Goal: Navigation & Orientation: Find specific page/section

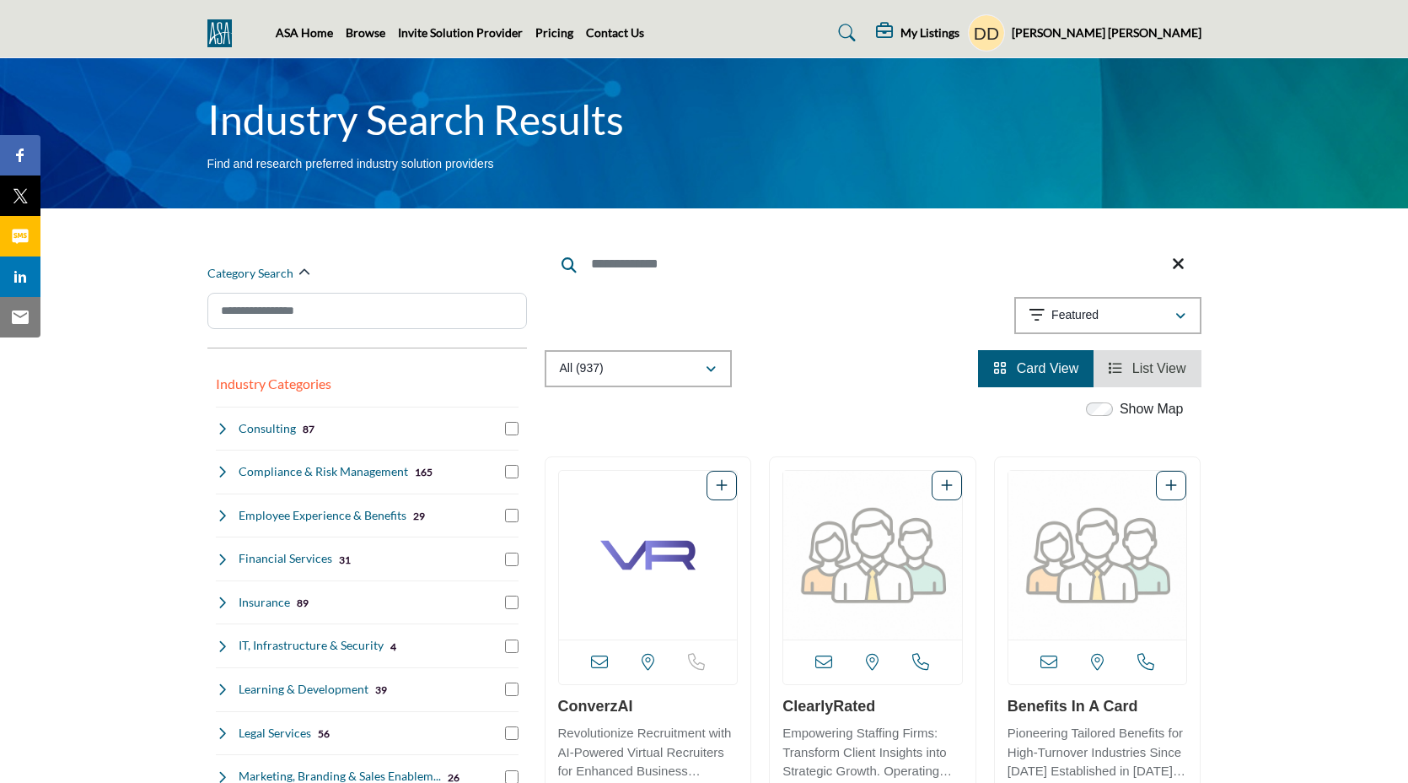
scroll to position [197, 0]
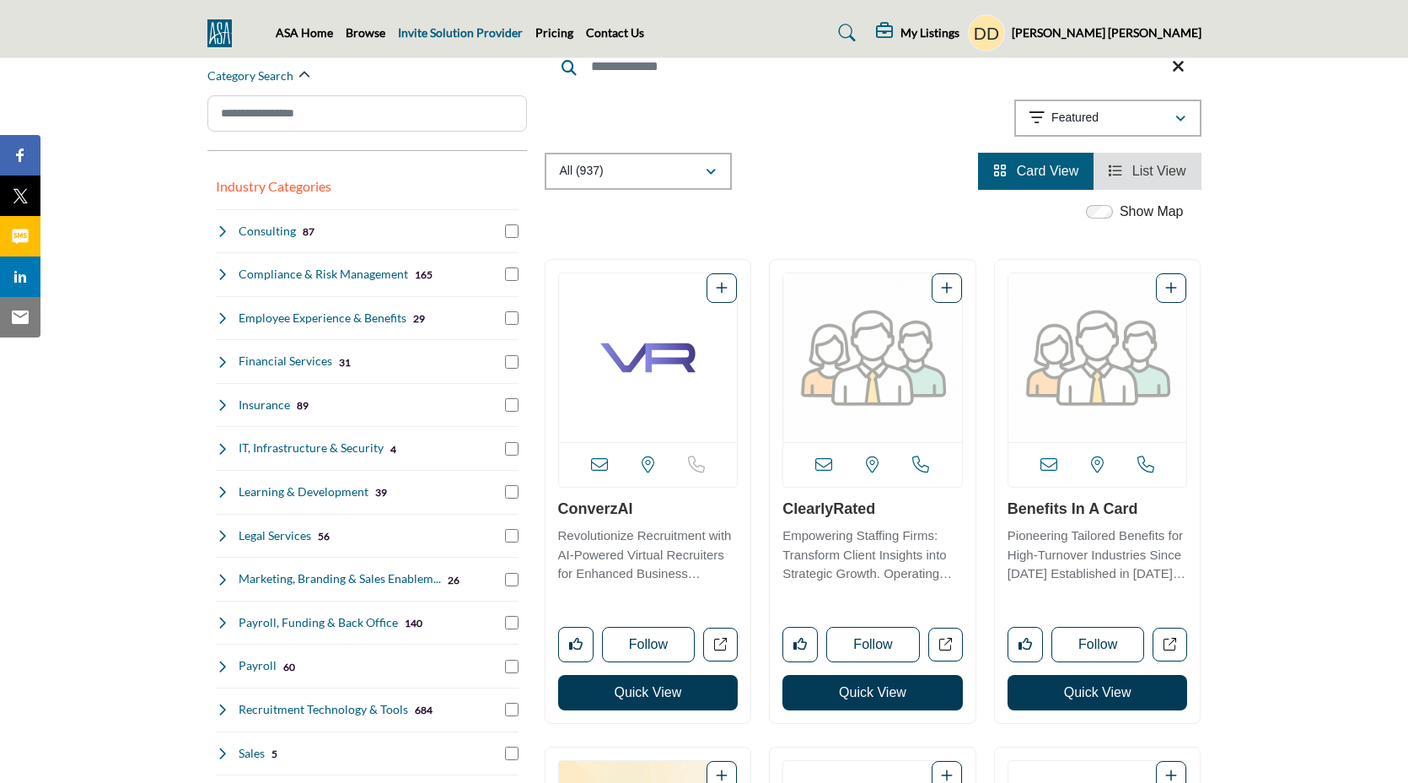
click at [406, 38] on link "Invite Solution Provider" at bounding box center [460, 32] width 125 height 14
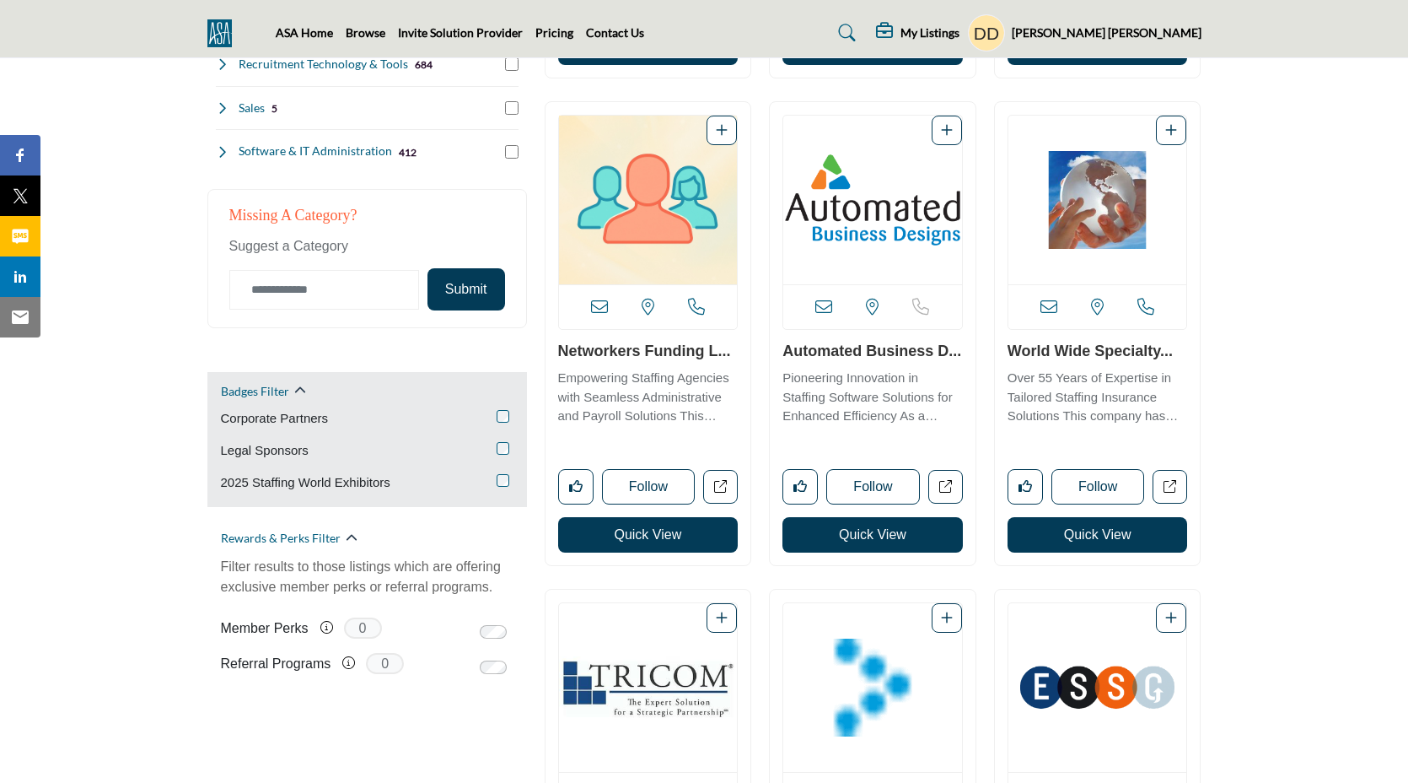
scroll to position [845, 0]
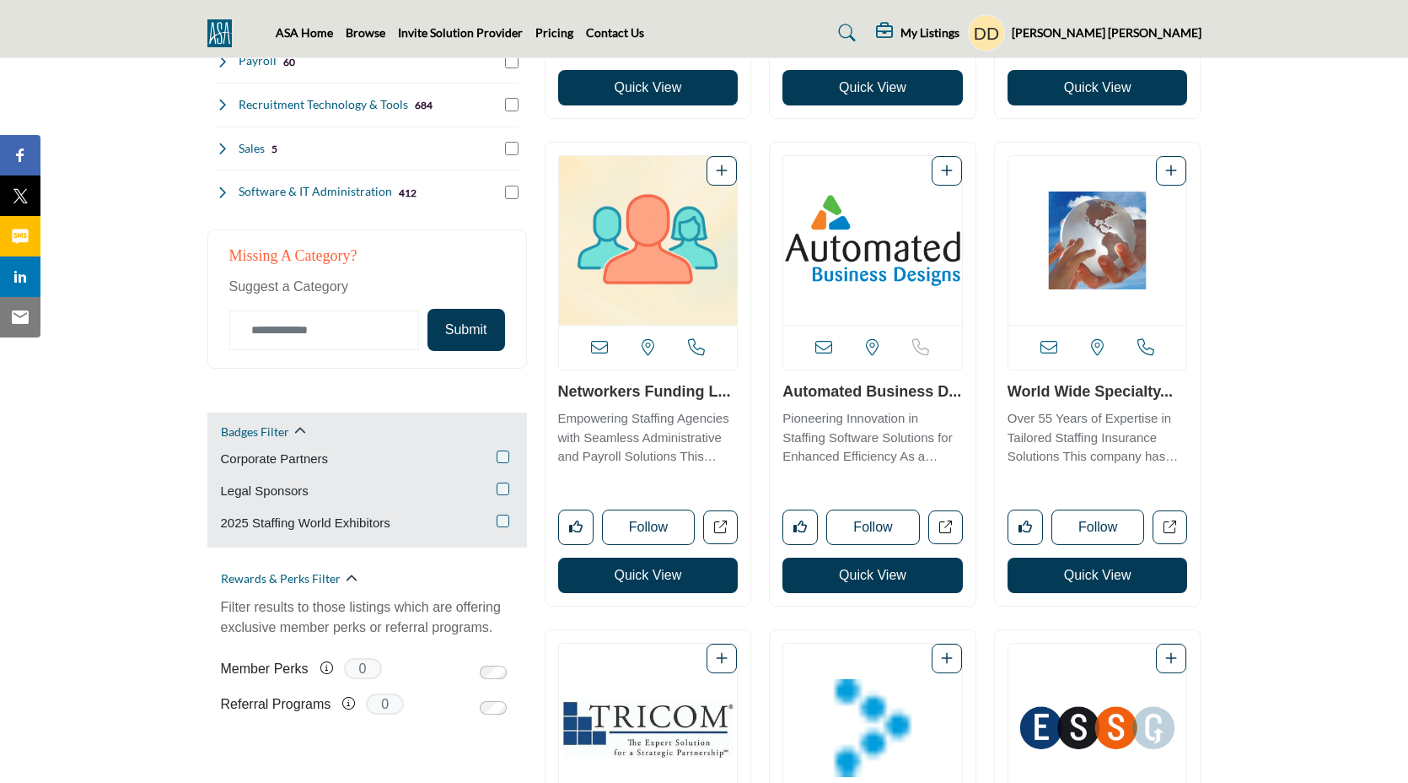
scroll to position [807, 0]
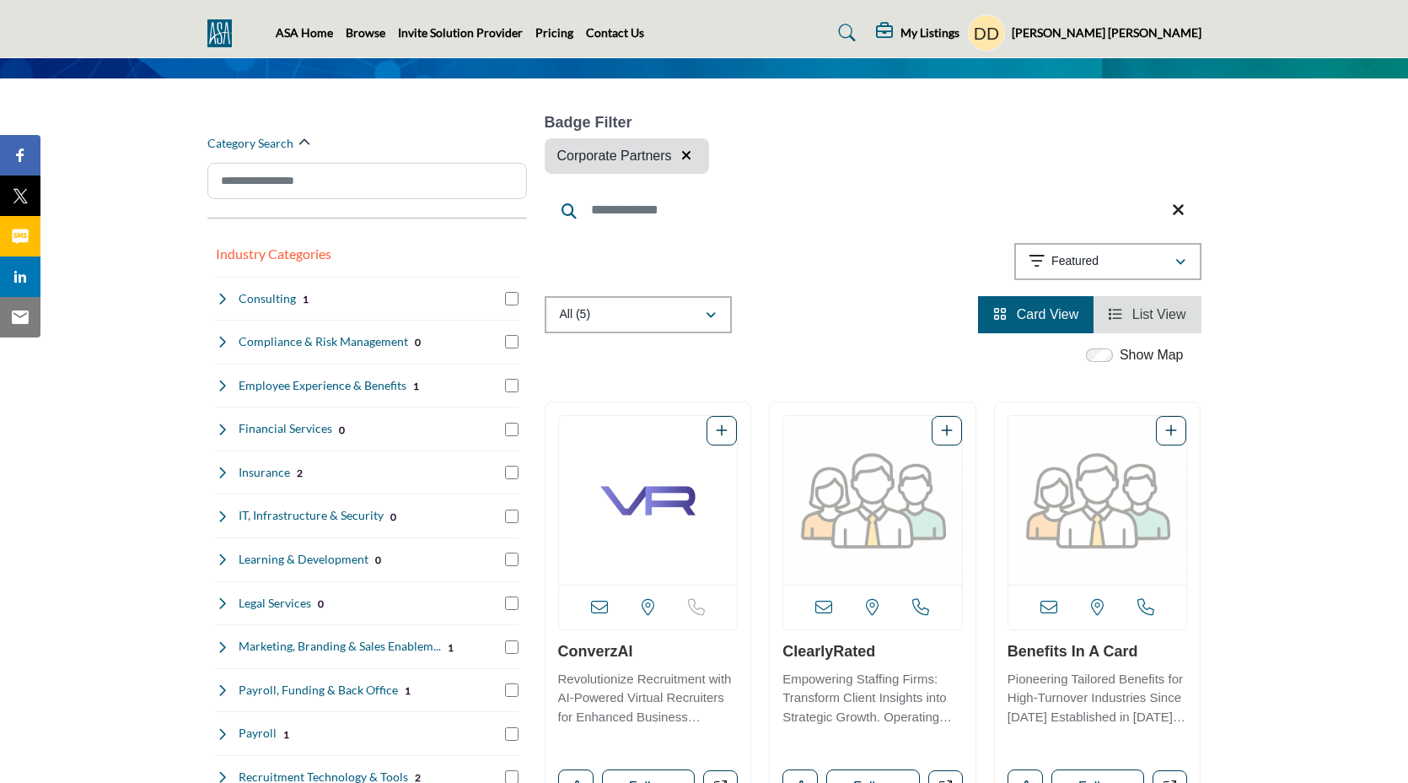
scroll to position [133, 0]
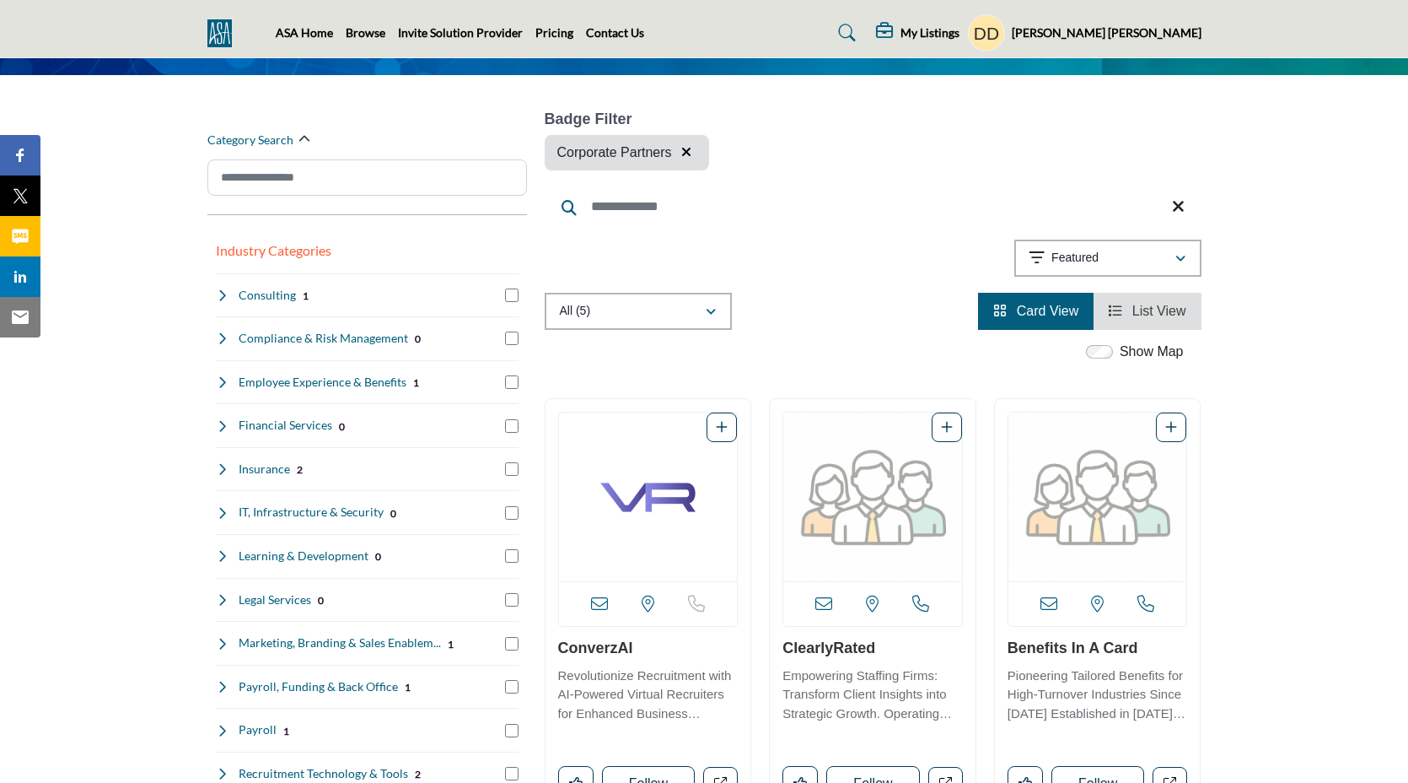
drag, startPoint x: 684, startPoint y: 146, endPoint x: 651, endPoint y: 269, distance: 127.4
click at [684, 146] on icon "button" at bounding box center [686, 151] width 10 height 13
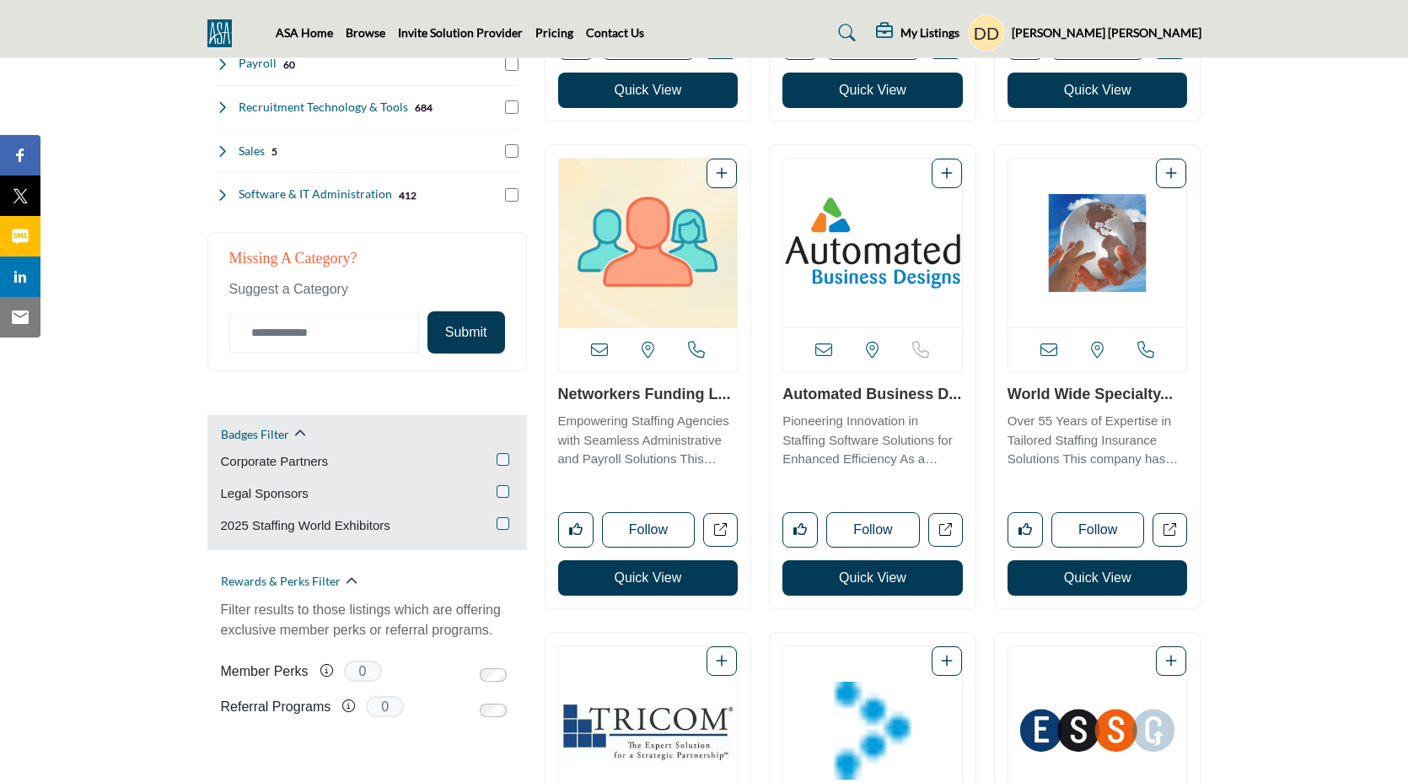
scroll to position [800, 0]
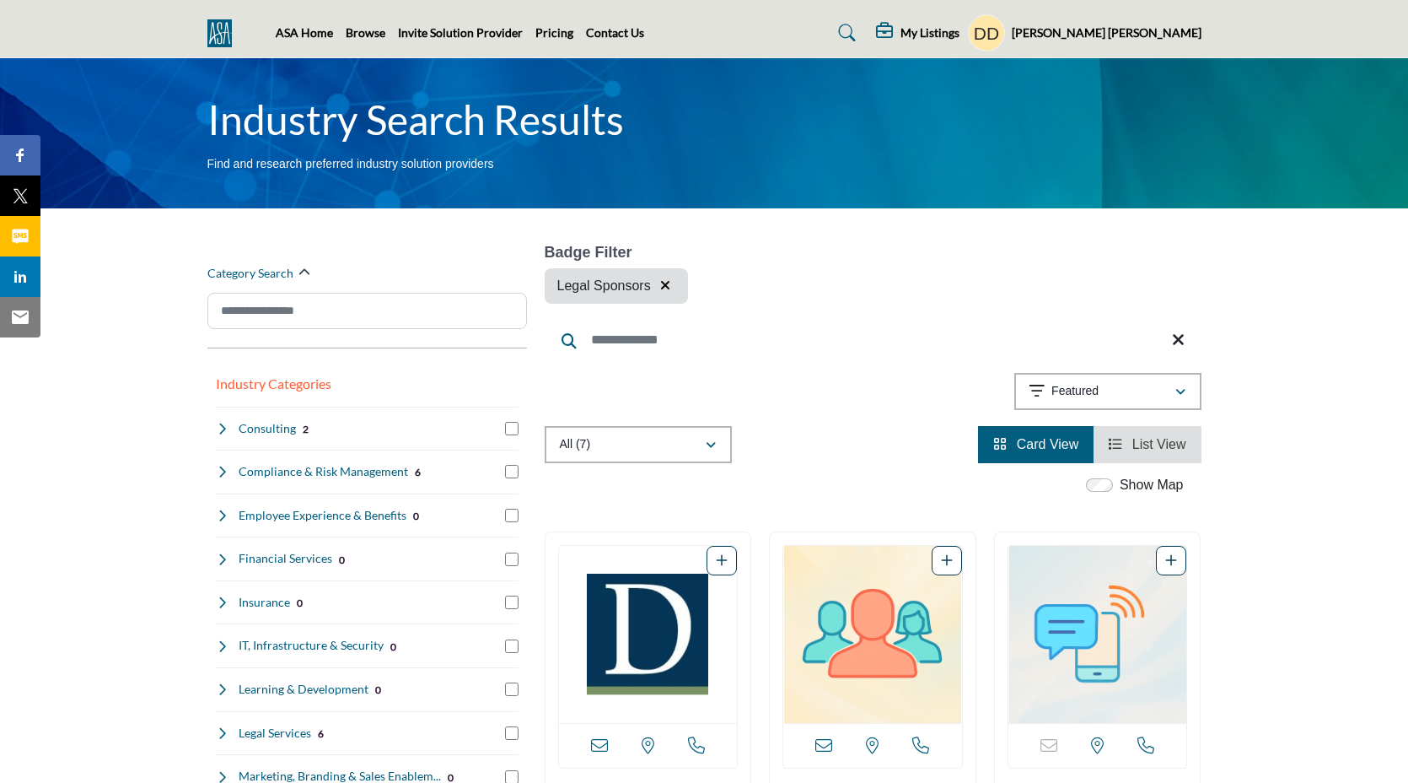
click at [668, 283] on icon "button" at bounding box center [665, 284] width 10 height 13
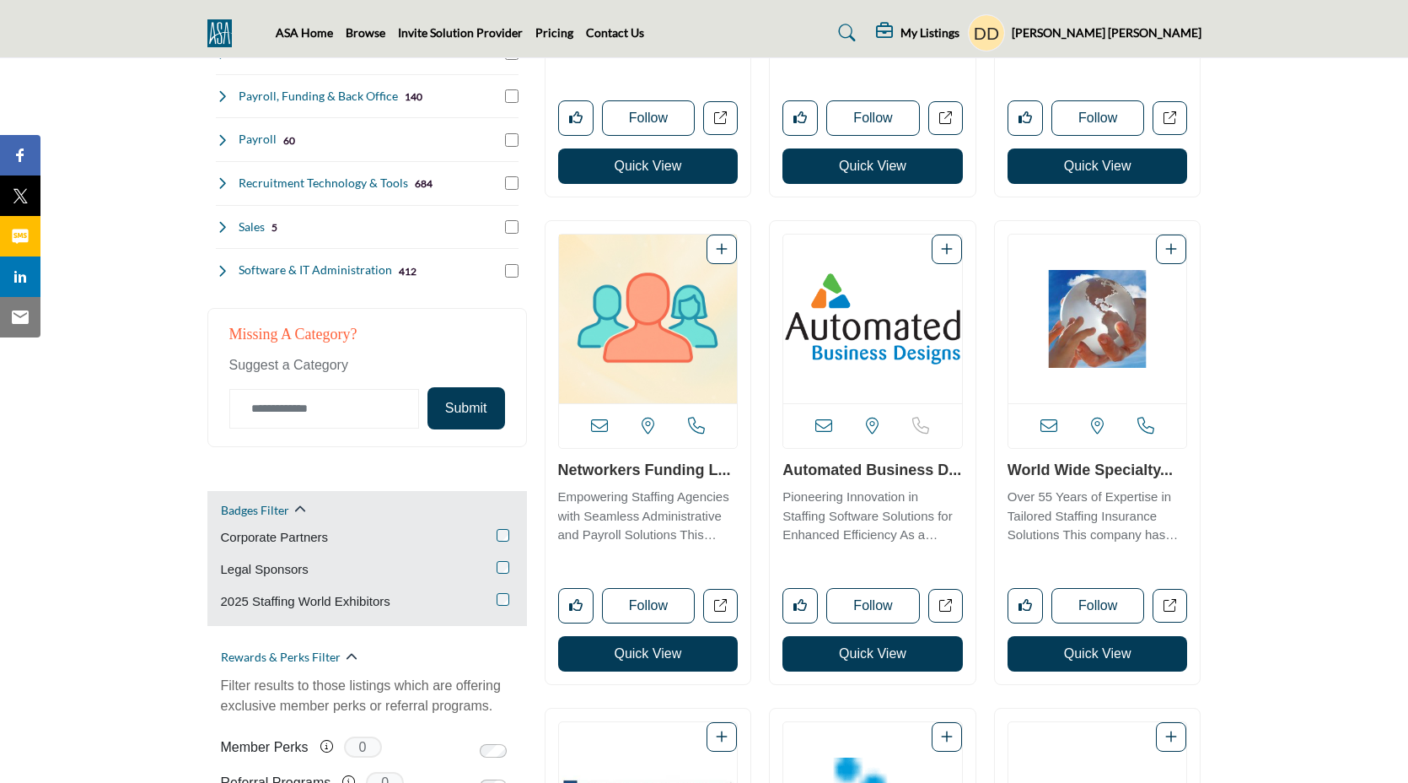
scroll to position [759, 0]
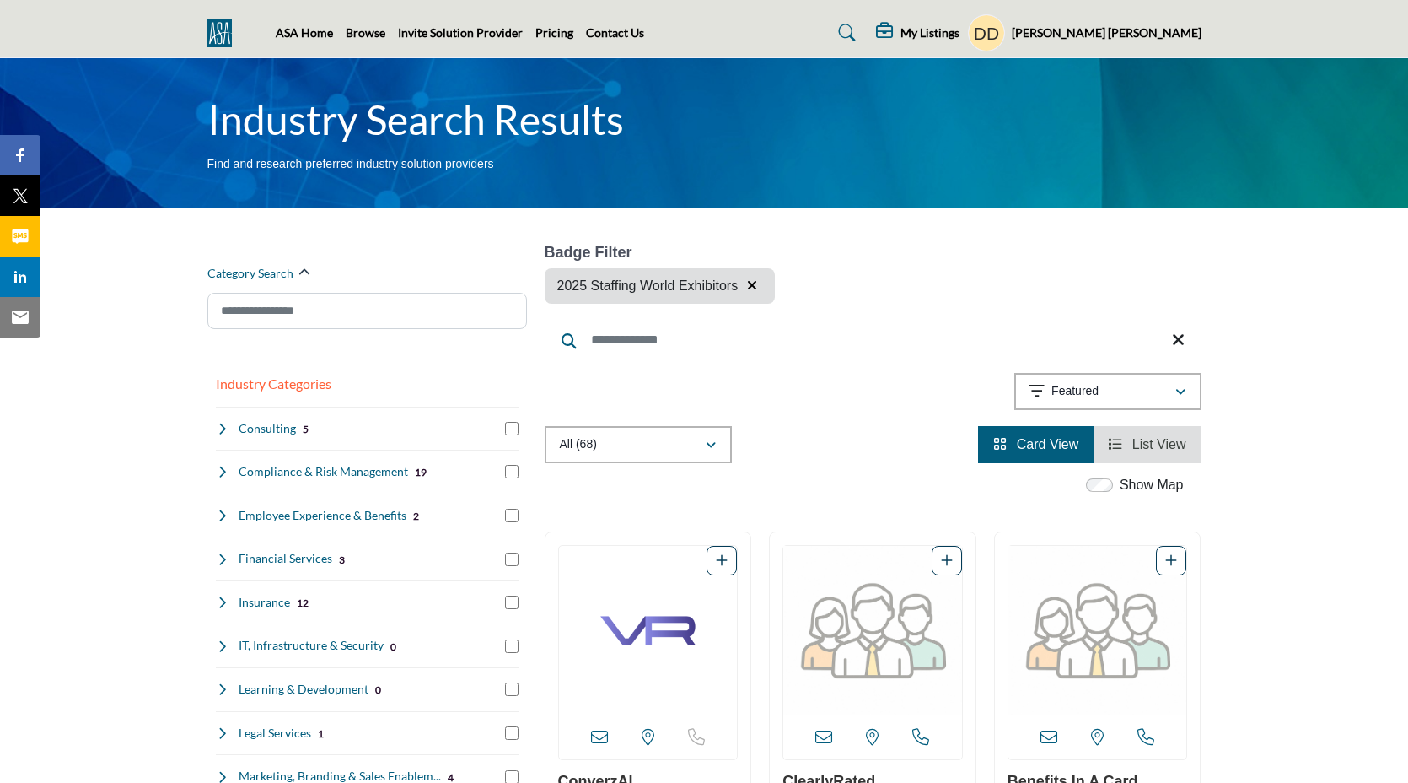
click at [757, 283] on icon "button" at bounding box center [752, 284] width 10 height 13
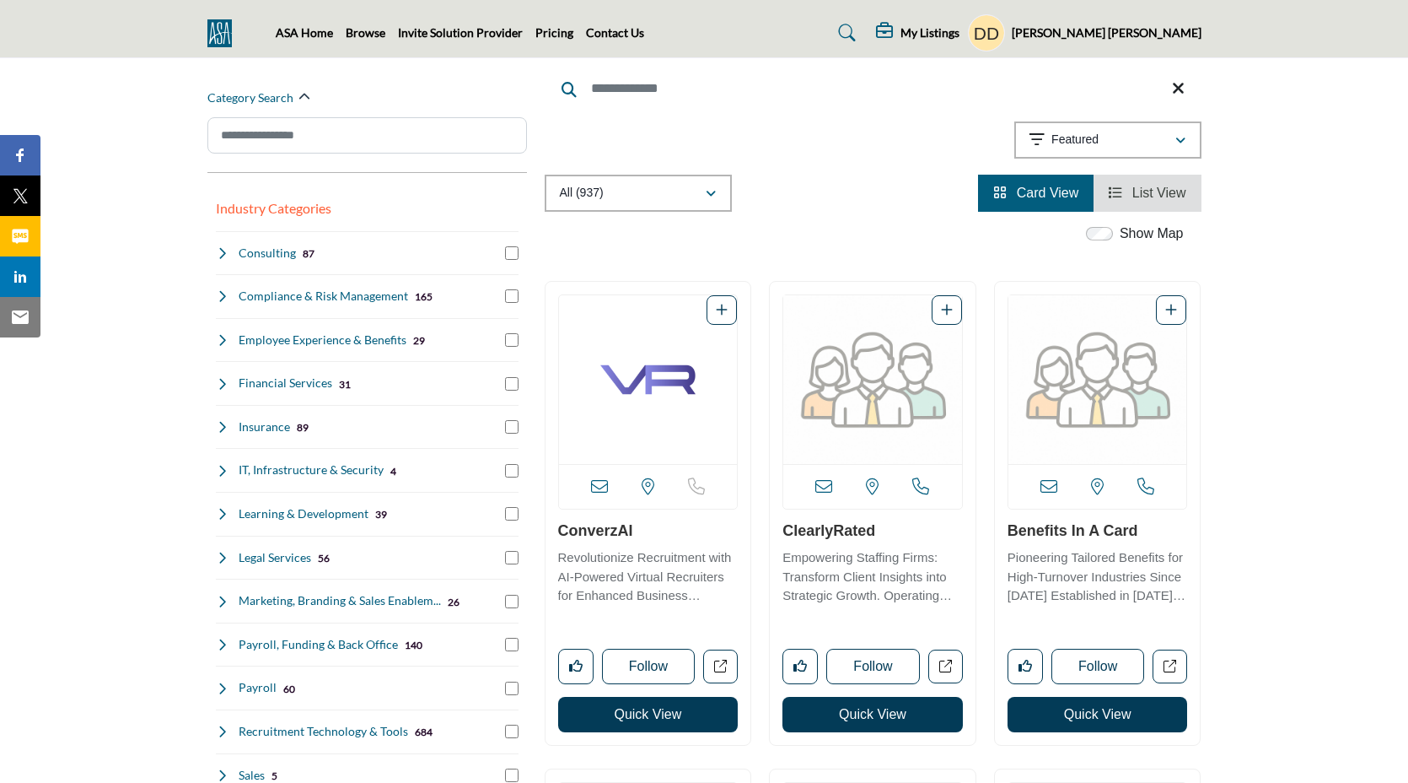
scroll to position [175, 0]
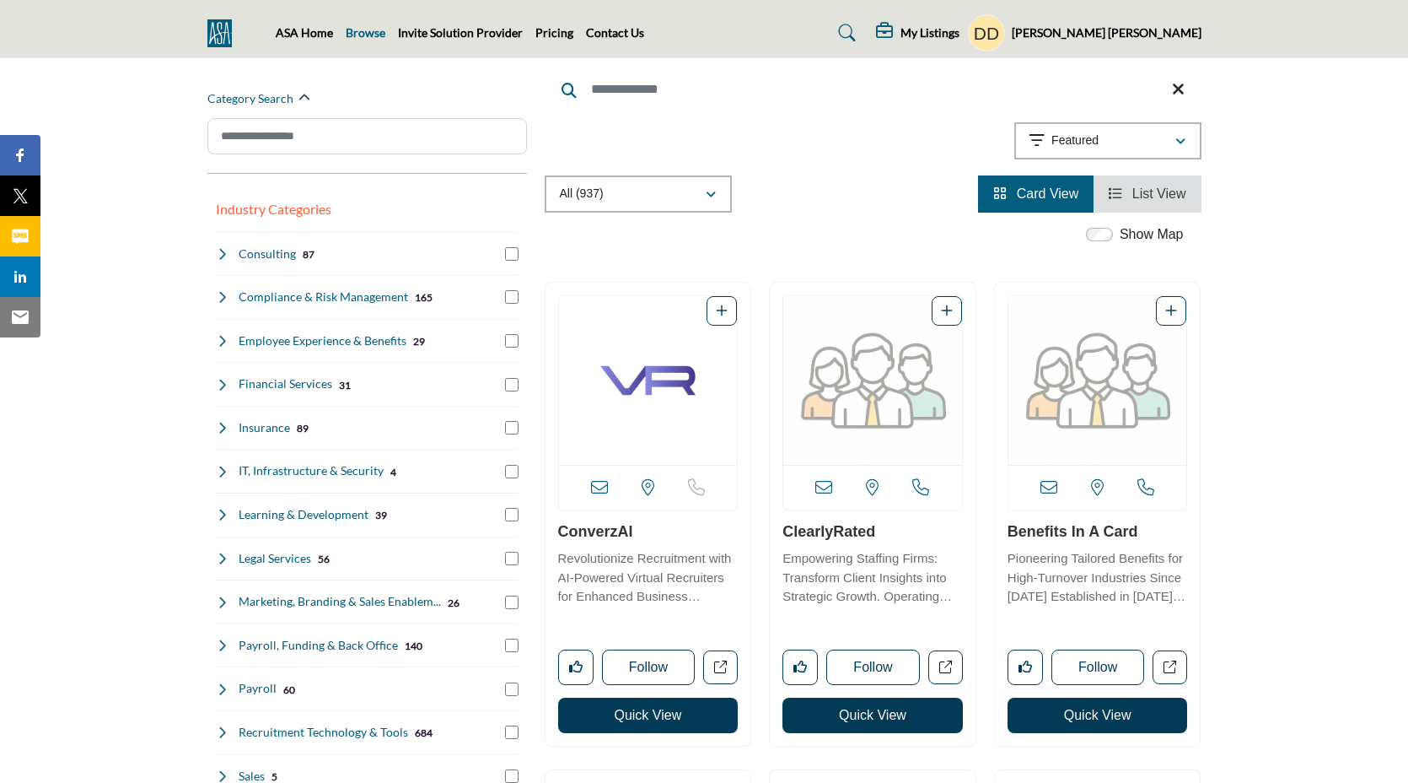
click at [369, 32] on link "Browse" at bounding box center [366, 32] width 40 height 14
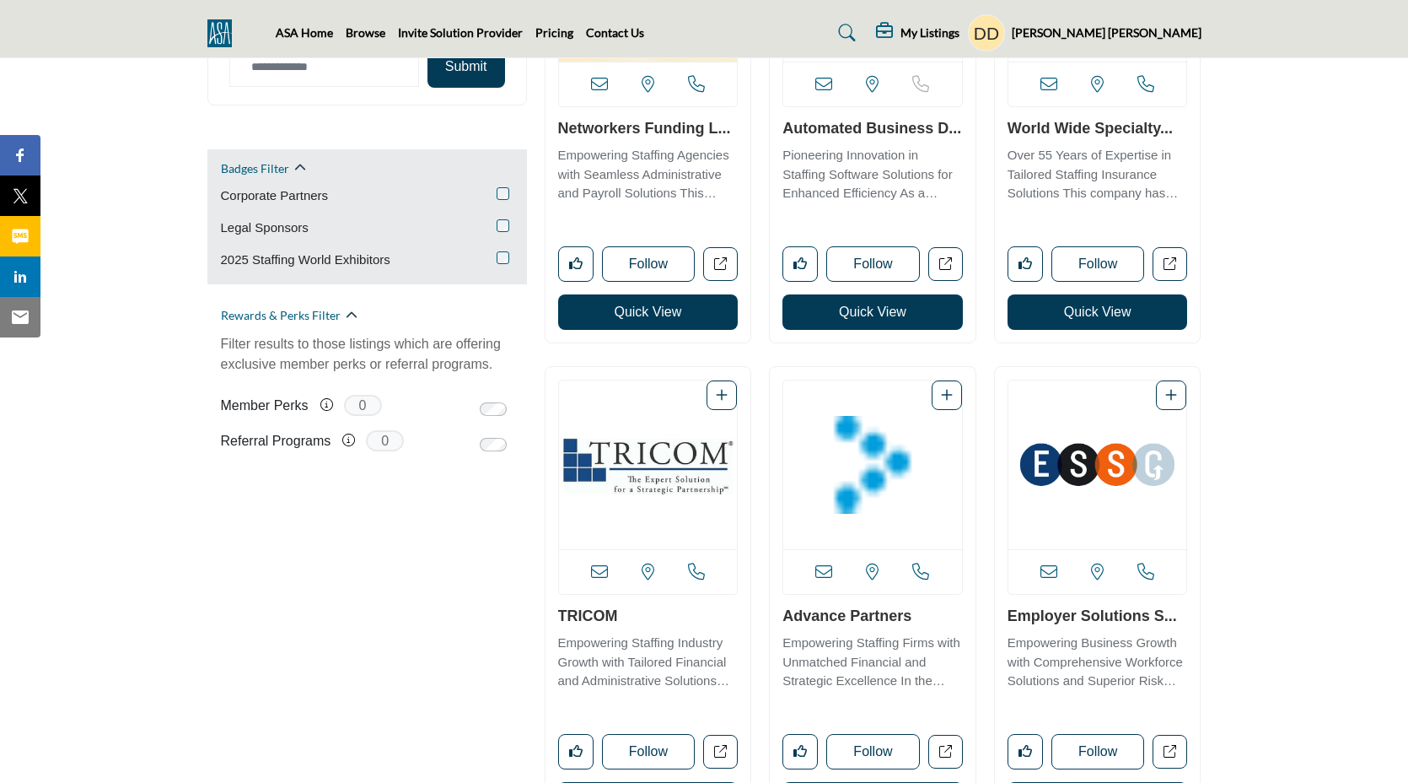
scroll to position [1082, 0]
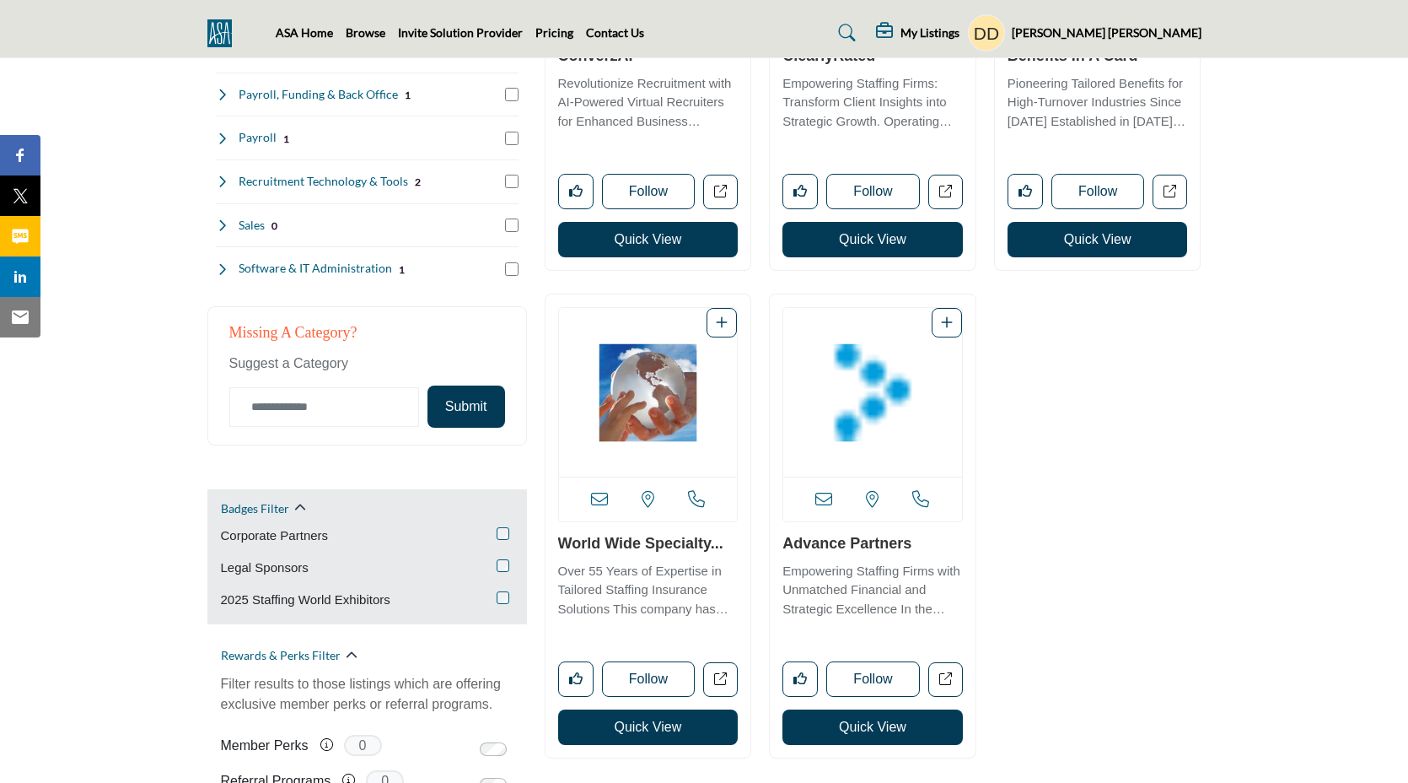
scroll to position [726, 0]
